Goal: Task Accomplishment & Management: Complete application form

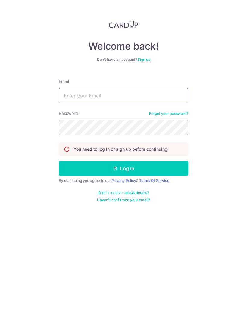
click at [126, 99] on input "Email" at bounding box center [123, 95] width 129 height 15
type input "[EMAIL_ADDRESS][DOMAIN_NAME]"
click at [152, 169] on button "Log in" at bounding box center [123, 168] width 129 height 15
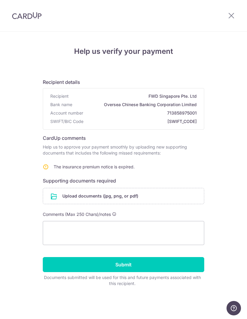
click at [141, 194] on input "file" at bounding box center [123, 196] width 161 height 16
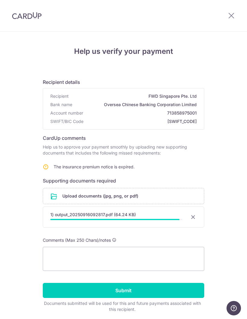
click at [180, 291] on input "Submit" at bounding box center [123, 290] width 161 height 15
